Goal: Check status: Check status

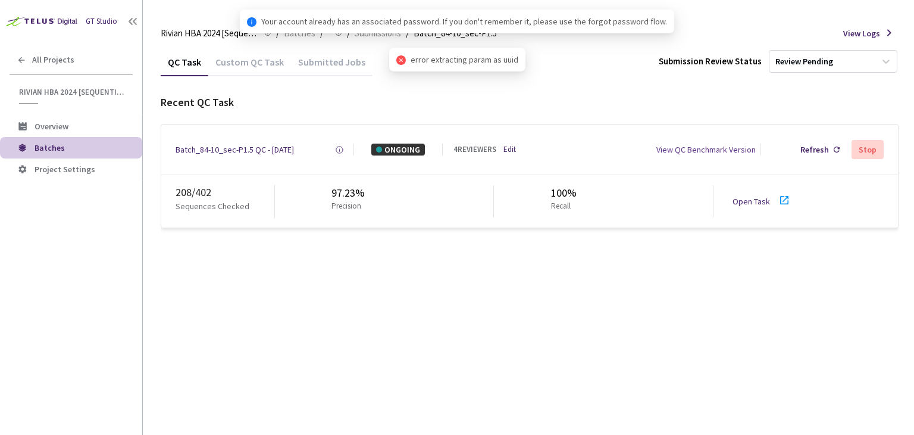
click at [749, 201] on link "Open Task" at bounding box center [752, 201] width 38 height 11
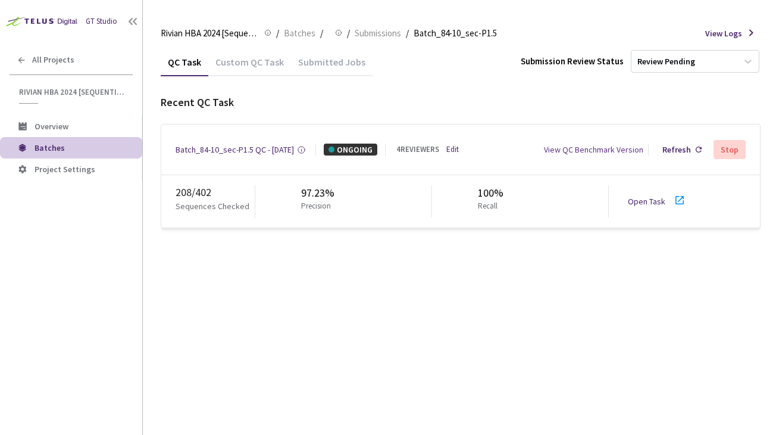
click at [308, 102] on div "Recent QC Task" at bounding box center [461, 102] width 600 height 15
click at [381, 86] on div "QC Task Custom QC Task Submitted Jobs Submission Review Status Review Pending R…" at bounding box center [461, 138] width 600 height 180
click at [255, 146] on div "Batch_84-10_sec-P1.5 QC - [DATE]" at bounding box center [235, 149] width 118 height 12
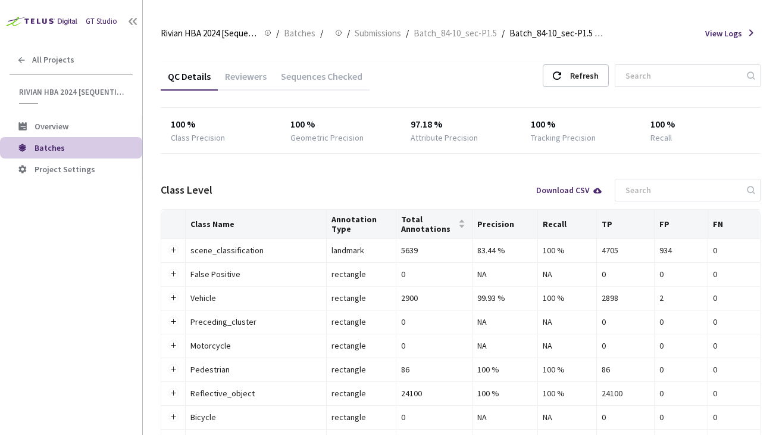
click at [250, 76] on div "Reviewers" at bounding box center [246, 80] width 56 height 20
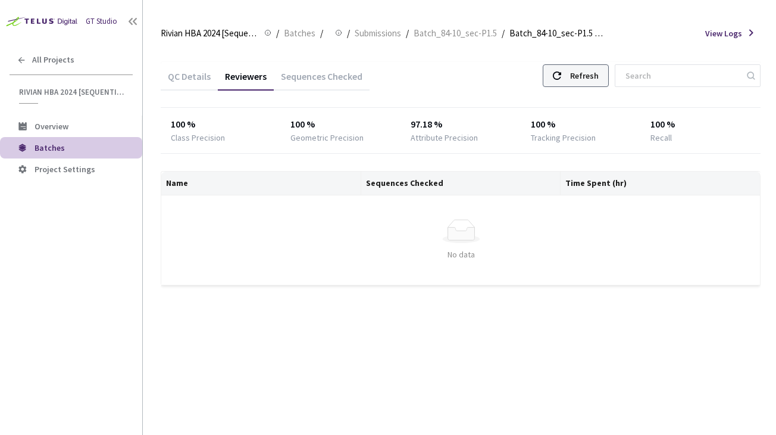
click at [580, 74] on div "Refresh" at bounding box center [576, 75] width 66 height 23
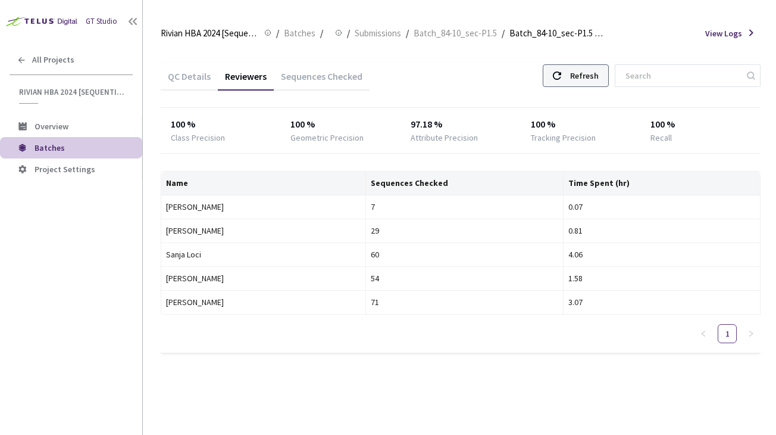
click at [590, 79] on div "Refresh" at bounding box center [584, 75] width 29 height 21
click at [583, 74] on div "Refresh" at bounding box center [576, 75] width 66 height 23
click at [561, 79] on icon at bounding box center [557, 75] width 8 height 8
click at [598, 70] on div "Refresh" at bounding box center [584, 75] width 29 height 21
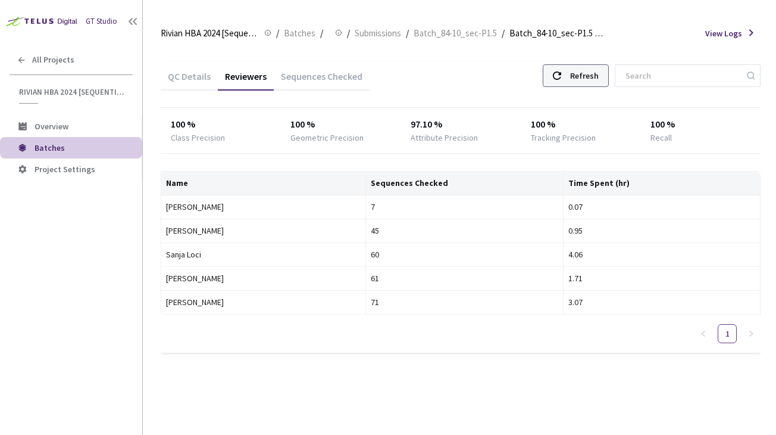
click at [598, 70] on div "Refresh" at bounding box center [584, 75] width 29 height 21
click at [578, 74] on div "Refresh" at bounding box center [576, 75] width 66 height 23
drag, startPoint x: 612, startPoint y: 81, endPoint x: 598, endPoint y: 81, distance: 14.3
click at [599, 81] on div "Refresh" at bounding box center [584, 75] width 29 height 21
